Goal: Book appointment/travel/reservation

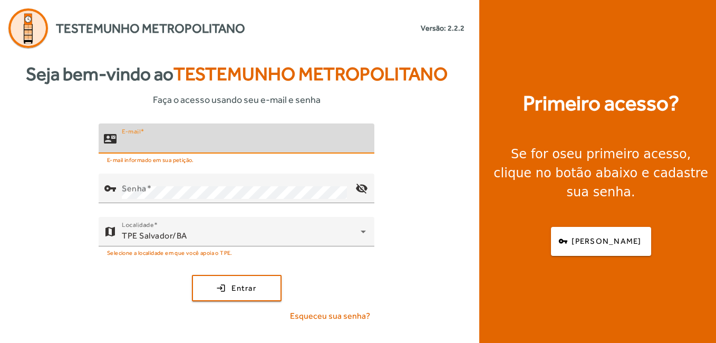
click at [198, 141] on input "E-mail" at bounding box center [244, 143] width 244 height 13
type input "**********"
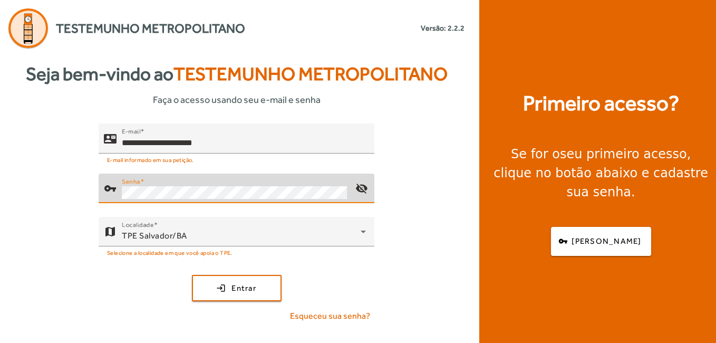
click at [449, 278] on div "**********" at bounding box center [236, 226] width 473 height 207
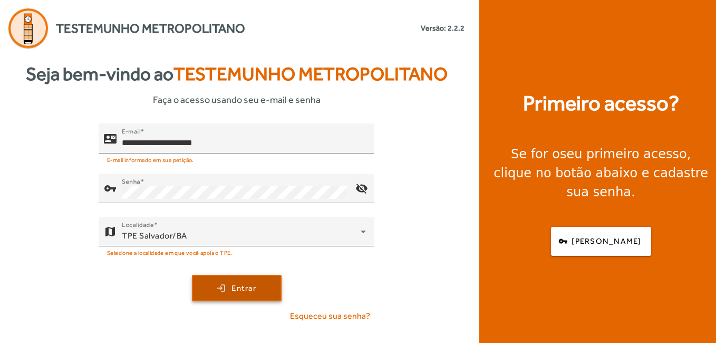
click at [276, 292] on span "submit" at bounding box center [236, 287] width 87 height 25
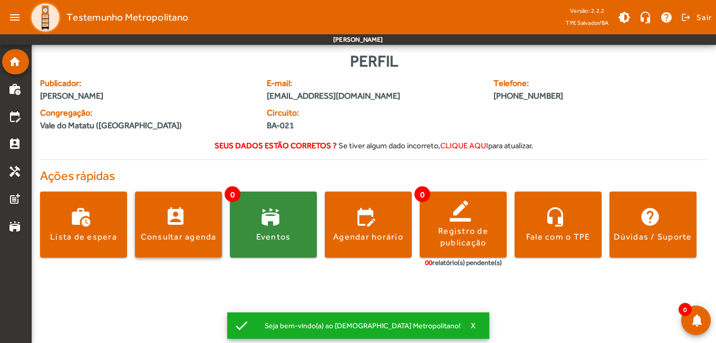
click at [174, 237] on div "Consultar agenda" at bounding box center [179, 237] width 76 height 12
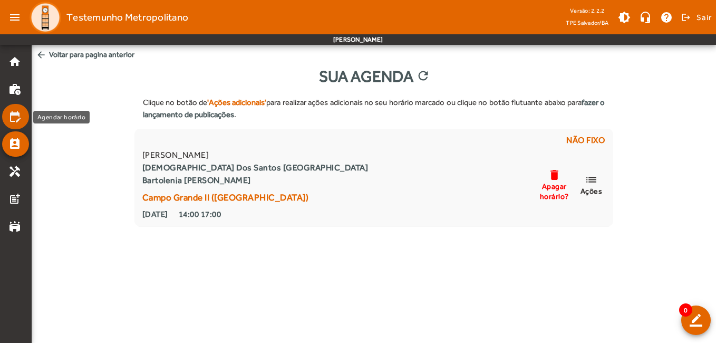
click at [21, 119] on mat-icon "edit_calendar" at bounding box center [14, 116] width 13 height 13
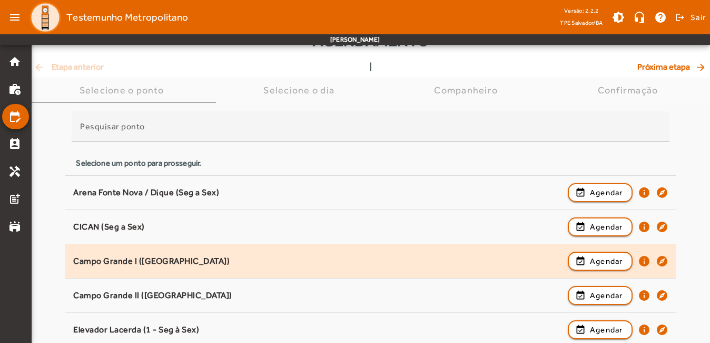
scroll to position [53, 0]
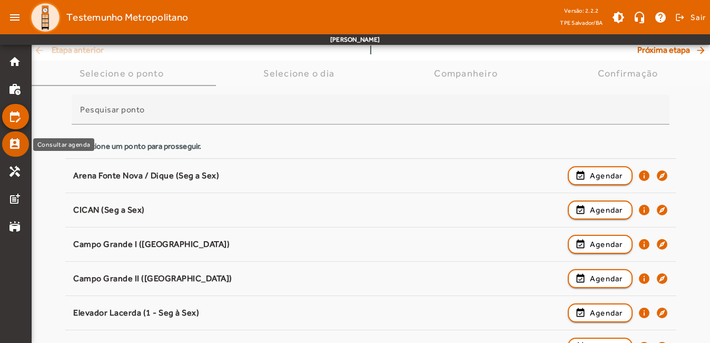
click at [14, 147] on mat-icon "perm_contact_calendar" at bounding box center [14, 144] width 13 height 13
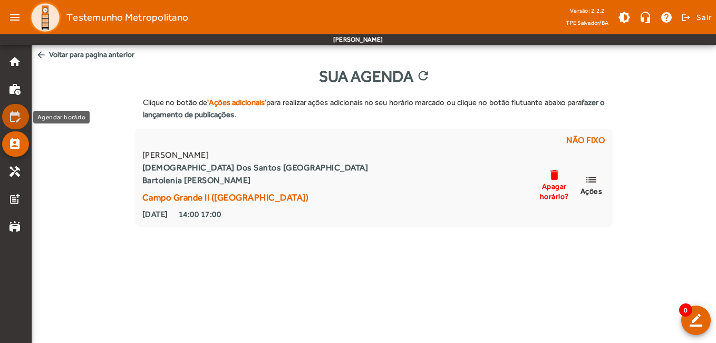
click at [14, 115] on mat-icon "edit_calendar" at bounding box center [14, 116] width 13 height 13
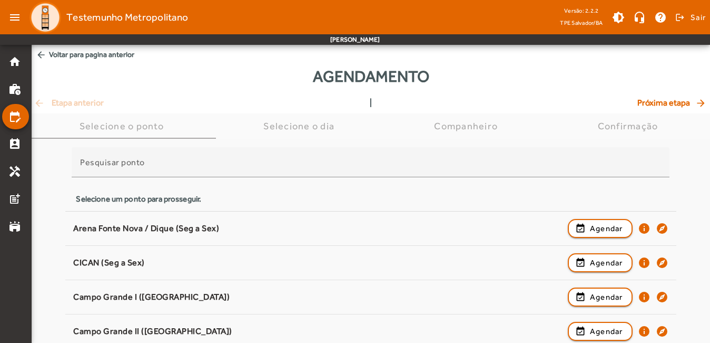
scroll to position [105, 0]
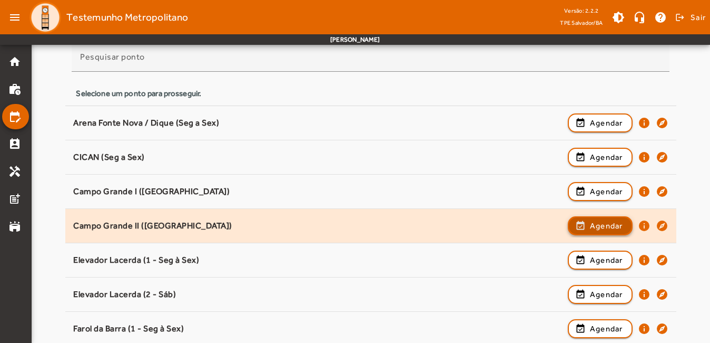
click at [606, 224] on span "Agendar" at bounding box center [606, 225] width 33 height 13
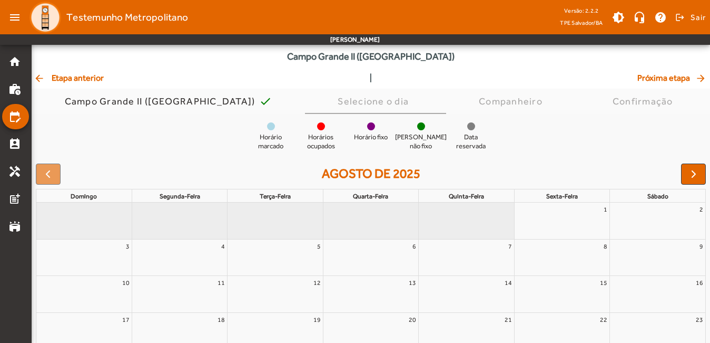
scroll to position [124, 0]
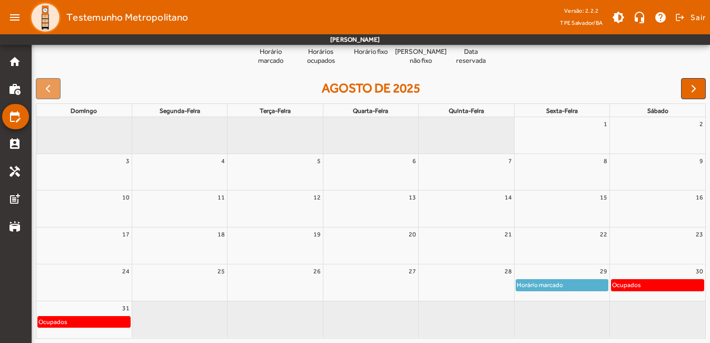
click at [558, 283] on div "Horário marcado" at bounding box center [540, 284] width 47 height 11
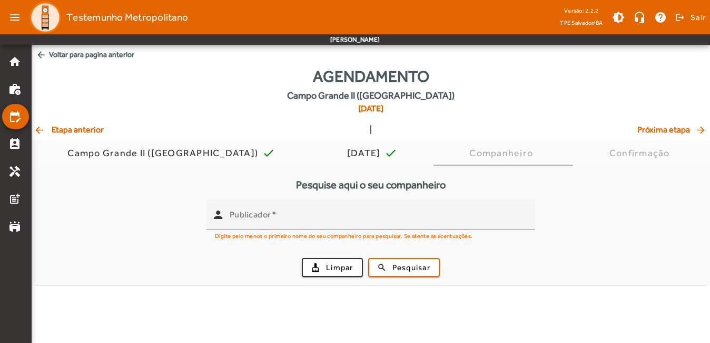
scroll to position [0, 0]
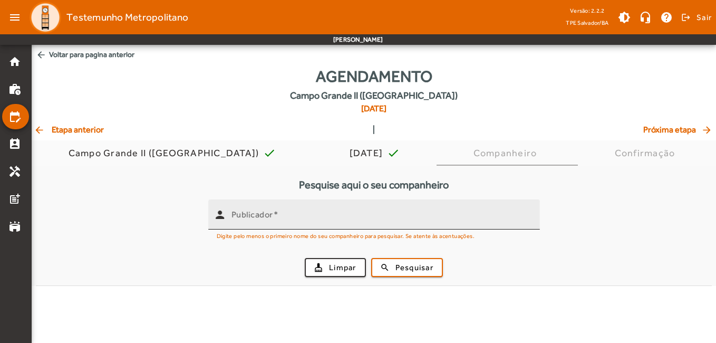
click at [340, 226] on div "Publicador" at bounding box center [381, 214] width 300 height 30
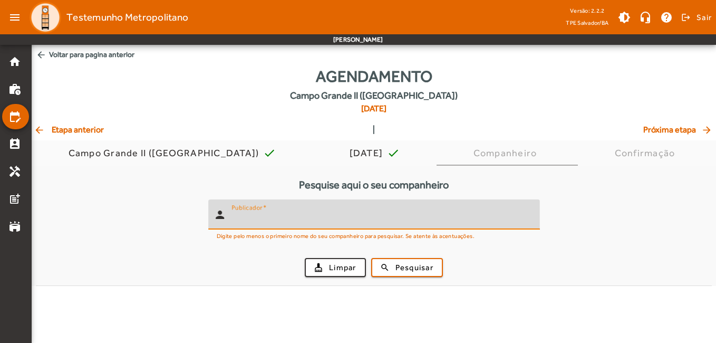
click at [341, 222] on input "Publicador" at bounding box center [381, 218] width 300 height 13
type input "*****"
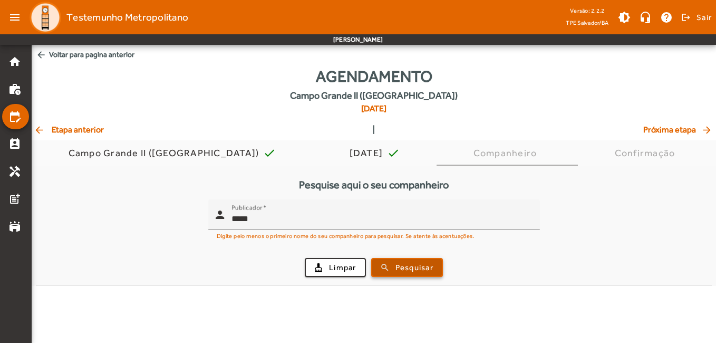
click at [413, 271] on span "Pesquisar" at bounding box center [414, 267] width 38 height 12
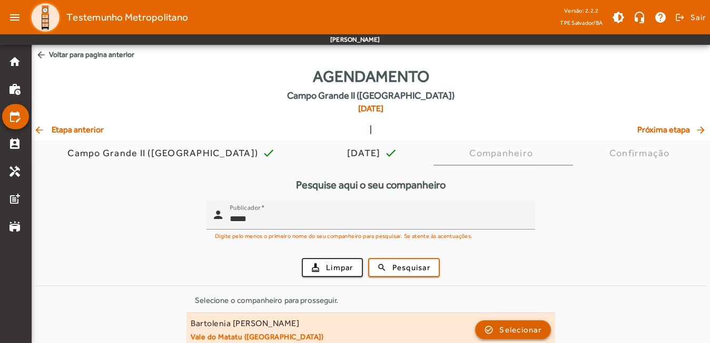
click at [525, 332] on span "Selecionar" at bounding box center [521, 329] width 42 height 13
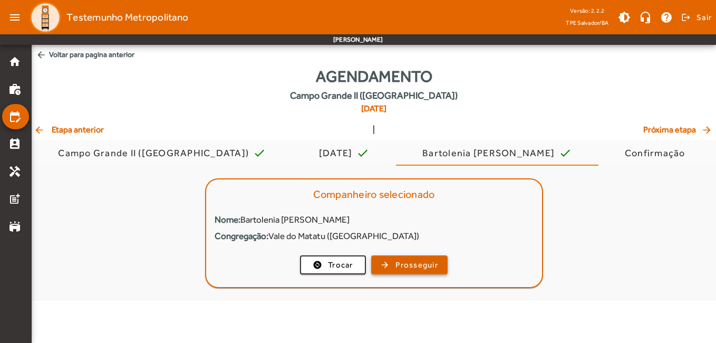
click at [430, 264] on span "Prosseguir" at bounding box center [416, 265] width 43 height 12
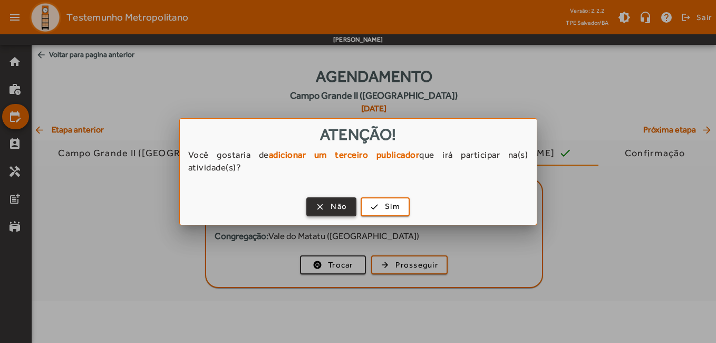
click at [324, 209] on span "button" at bounding box center [331, 206] width 48 height 25
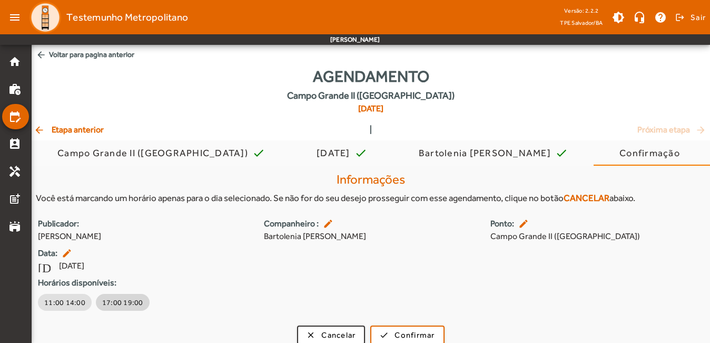
click at [125, 303] on span "17:00 19:00" at bounding box center [122, 302] width 41 height 11
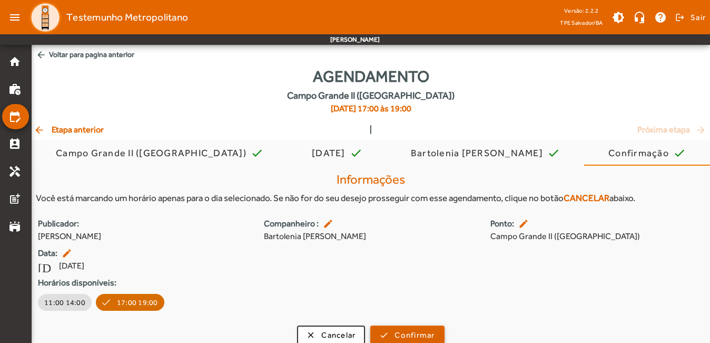
click at [417, 331] on span "Confirmar" at bounding box center [415, 335] width 40 height 12
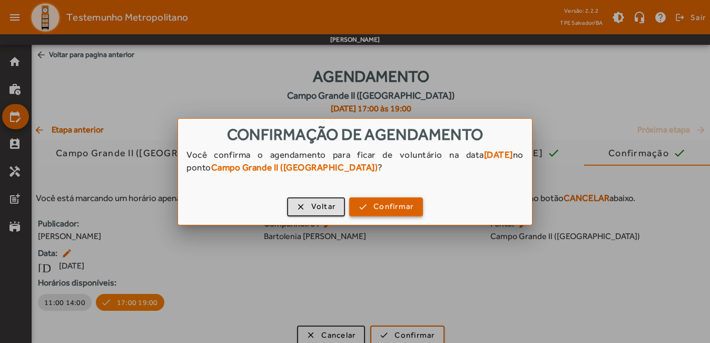
click at [390, 204] on span "Confirmar" at bounding box center [394, 206] width 40 height 12
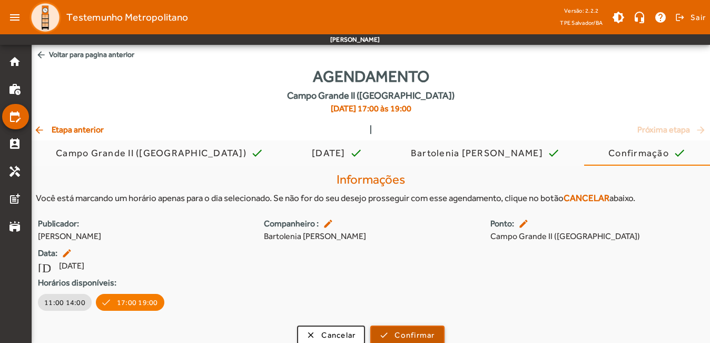
scroll to position [1, 0]
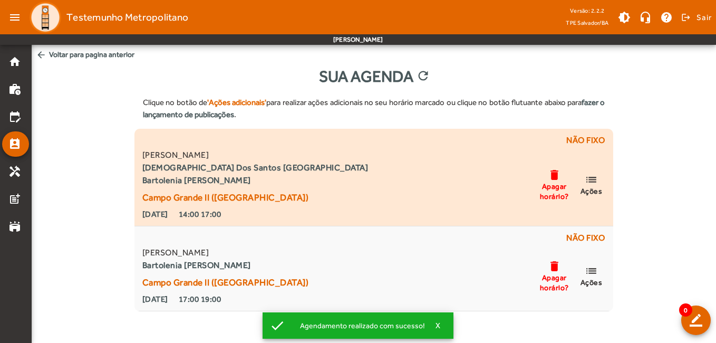
click at [599, 183] on span "list Ações" at bounding box center [591, 184] width 32 height 23
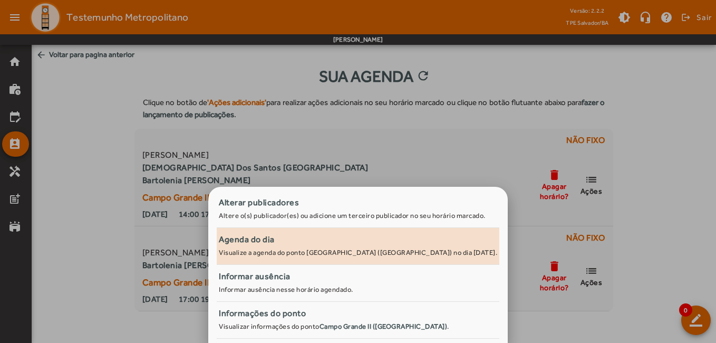
click at [378, 254] on small "Visualize a agenda do ponto [GEOGRAPHIC_DATA] ([GEOGRAPHIC_DATA]) no dia [DATE]." at bounding box center [358, 252] width 278 height 8
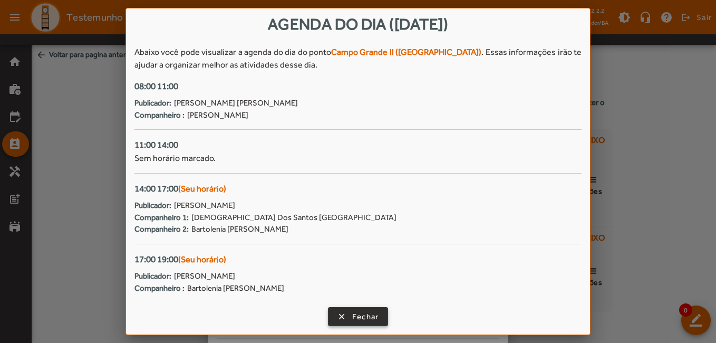
click at [381, 316] on span "button" at bounding box center [358, 316] width 59 height 25
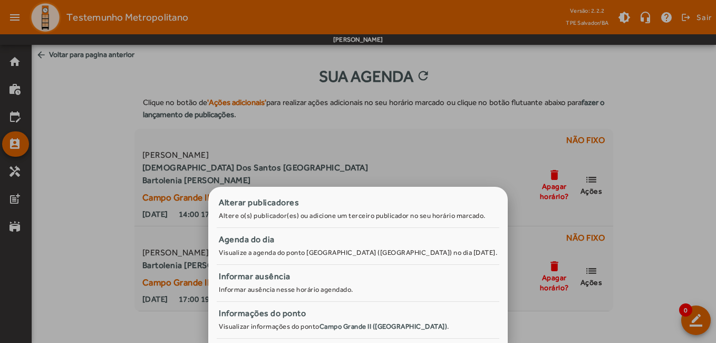
click at [107, 194] on div at bounding box center [358, 171] width 716 height 343
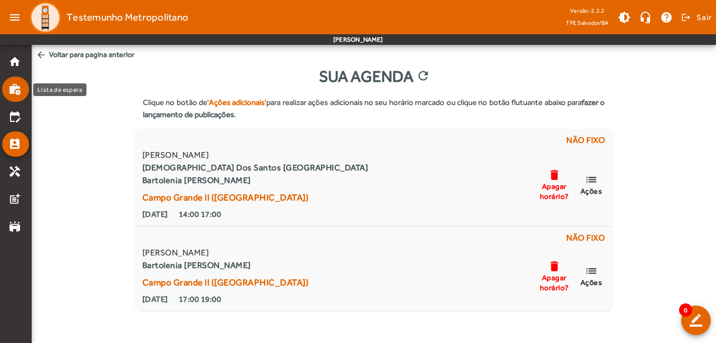
click at [13, 91] on mat-icon "work_history" at bounding box center [14, 89] width 13 height 13
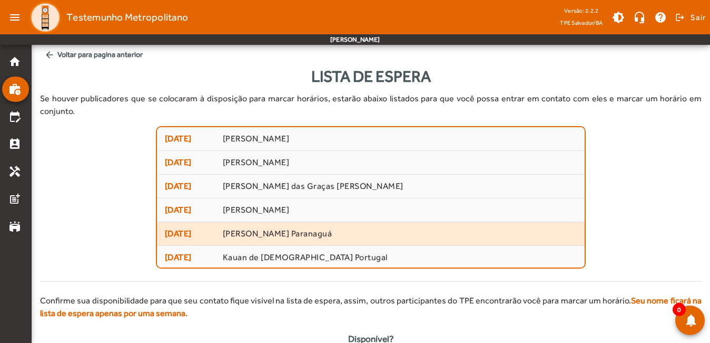
scroll to position [25, 0]
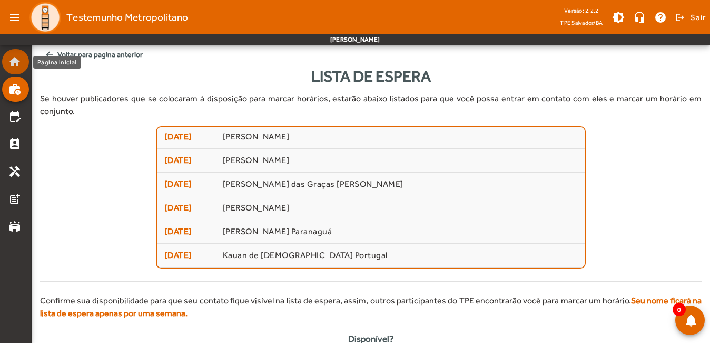
click at [13, 67] on mat-icon "home" at bounding box center [14, 61] width 13 height 13
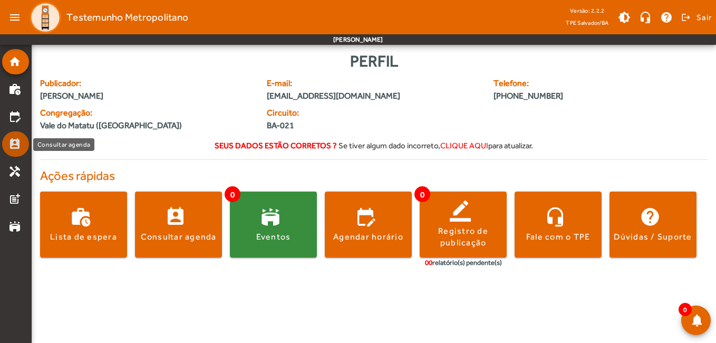
click at [16, 138] on mat-icon "perm_contact_calendar" at bounding box center [14, 144] width 13 height 13
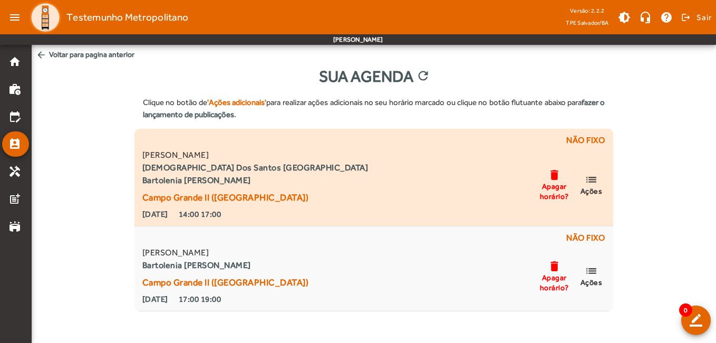
click at [593, 187] on span "Ações" at bounding box center [591, 190] width 22 height 9
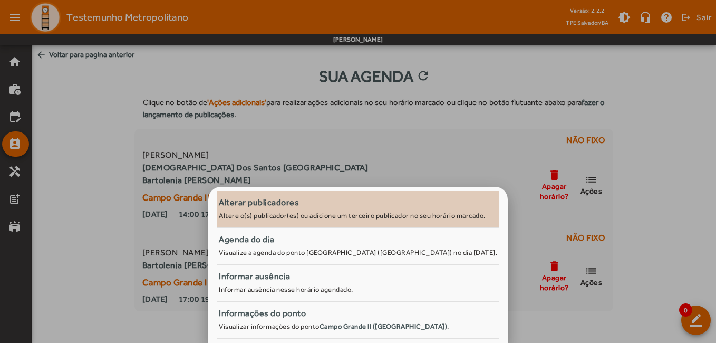
click at [295, 214] on small "Altere o(s) publicador(es) ou adicione um terceiro publicador no seu horário ma…" at bounding box center [352, 215] width 267 height 8
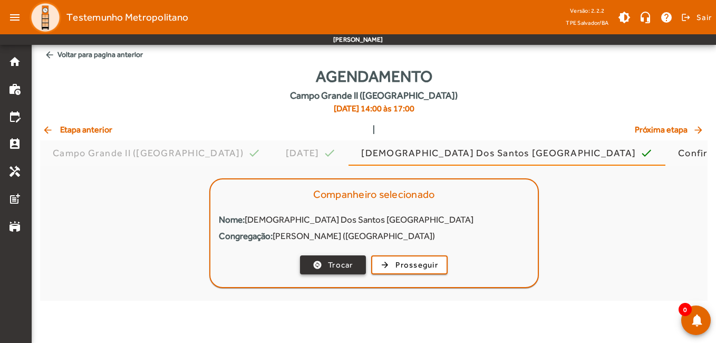
click at [343, 265] on span "Trocar" at bounding box center [340, 265] width 25 height 12
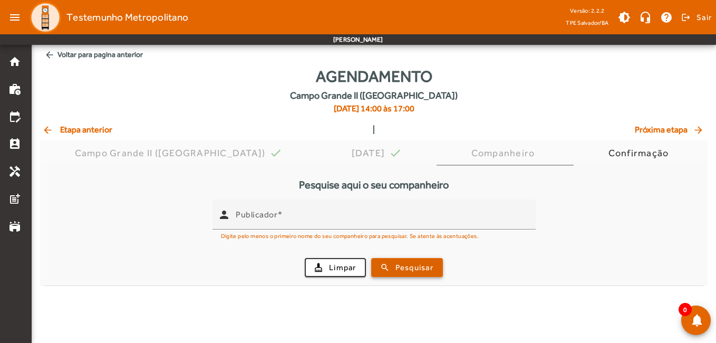
click at [394, 264] on span "submit" at bounding box center [407, 267] width 70 height 25
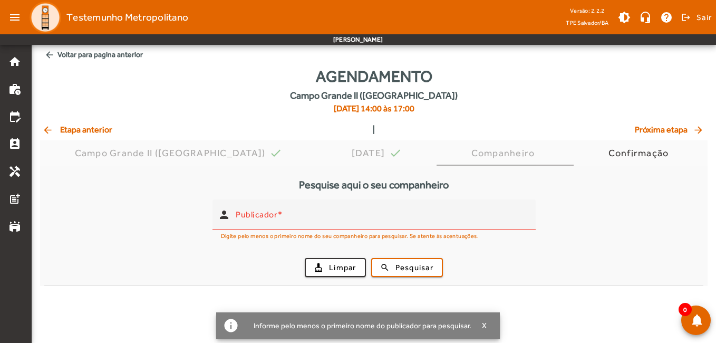
drag, startPoint x: 47, startPoint y: 122, endPoint x: 51, endPoint y: 128, distance: 6.9
click at [47, 123] on div "Agendamento [GEOGRAPHIC_DATA] ([GEOGRAPHIC_DATA]) [DATE] 14:00 às 17:00" at bounding box center [373, 93] width 667 height 59
click at [51, 128] on mat-icon "arrow_back" at bounding box center [48, 129] width 13 height 11
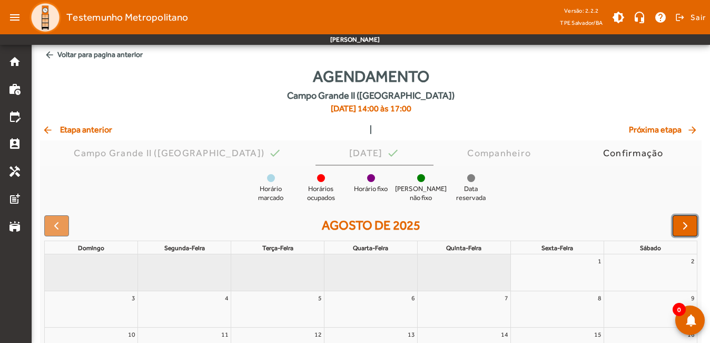
click at [690, 220] on span "button" at bounding box center [685, 225] width 13 height 13
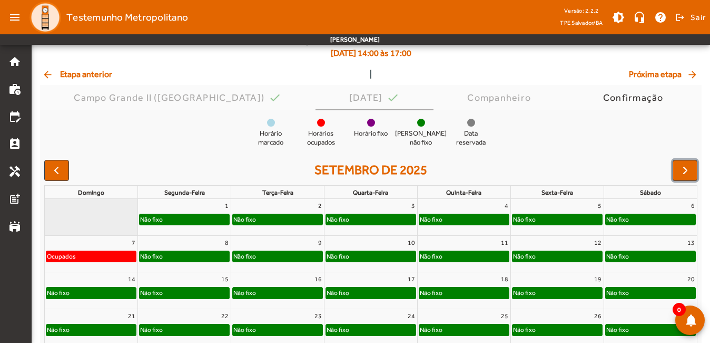
scroll to position [137, 0]
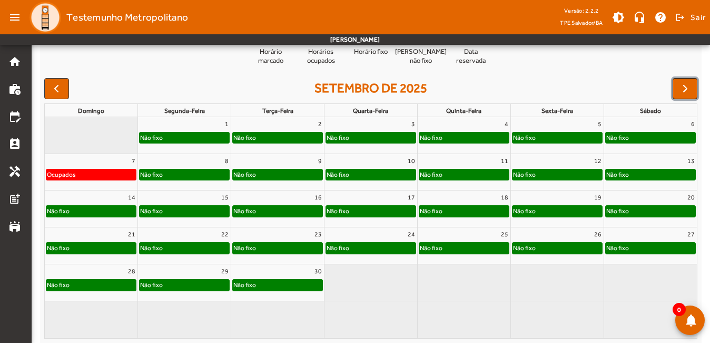
click at [685, 93] on span "button" at bounding box center [685, 88] width 13 height 13
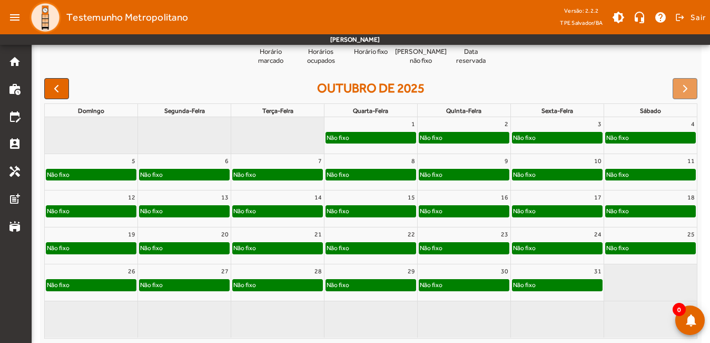
click at [686, 93] on div at bounding box center [685, 88] width 25 height 21
